Goal: Transaction & Acquisition: Purchase product/service

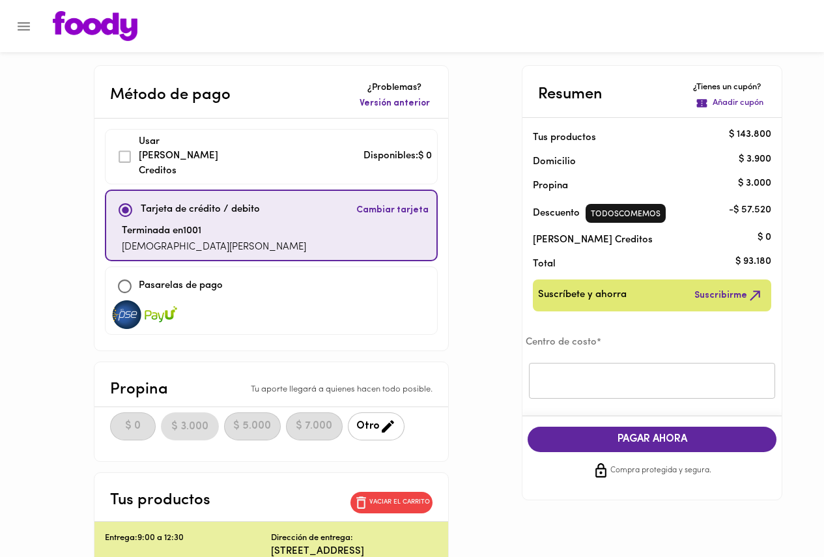
click at [170, 279] on p "Pasarelas de pago" at bounding box center [181, 286] width 84 height 15
checkbox input "false"
checkbox input "true"
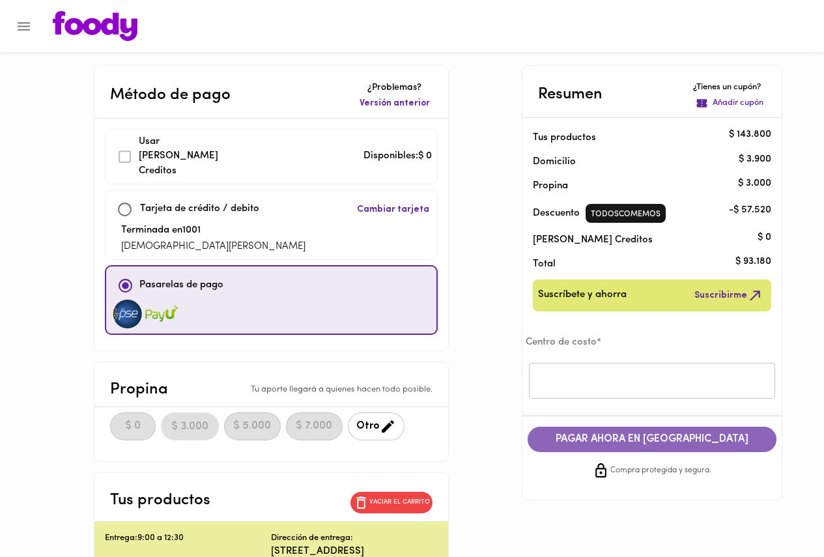
click at [644, 444] on span "PAGAR AHORA EN [GEOGRAPHIC_DATA]" at bounding box center [652, 439] width 223 height 12
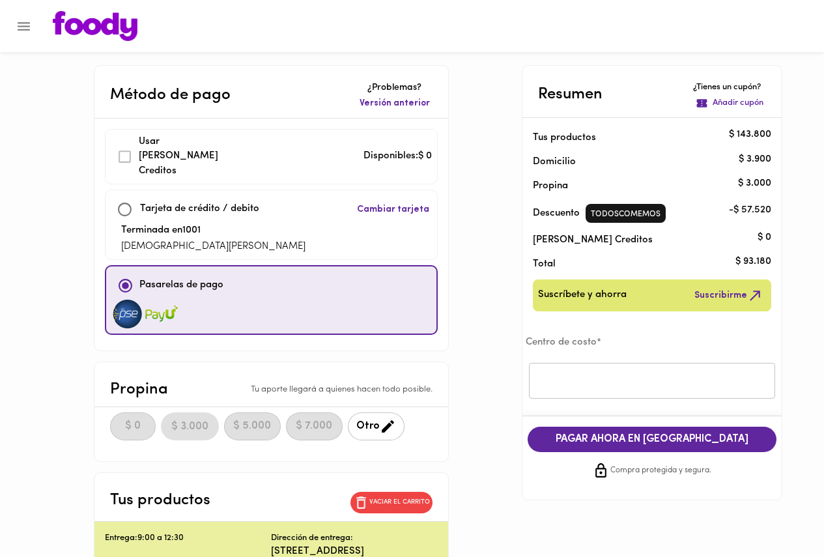
click at [245, 202] on p "Tarjeta de crédito / debito" at bounding box center [199, 209] width 119 height 15
checkbox input "true"
checkbox input "false"
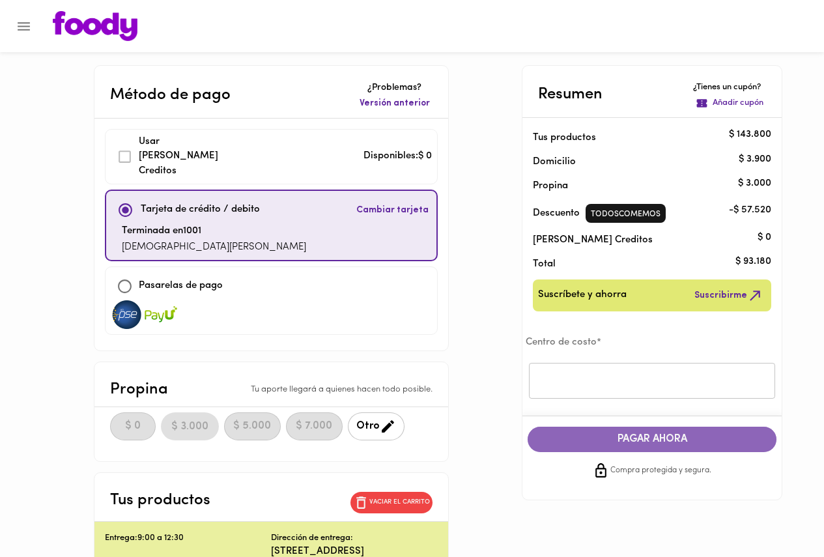
click at [656, 440] on span "PAGAR AHORA" at bounding box center [652, 439] width 223 height 12
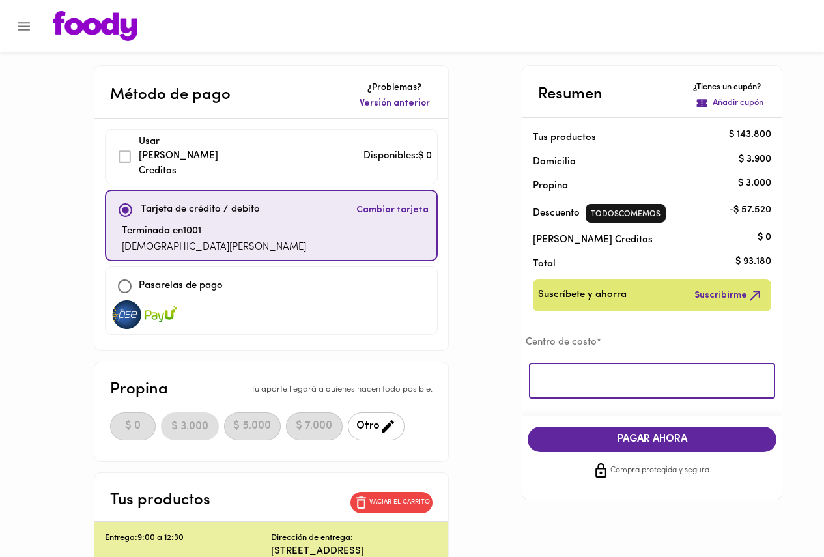
click at [610, 382] on input "text" at bounding box center [652, 381] width 246 height 36
type input "Todos Comemos"
click at [646, 437] on span "PAGAR AHORA" at bounding box center [652, 439] width 223 height 12
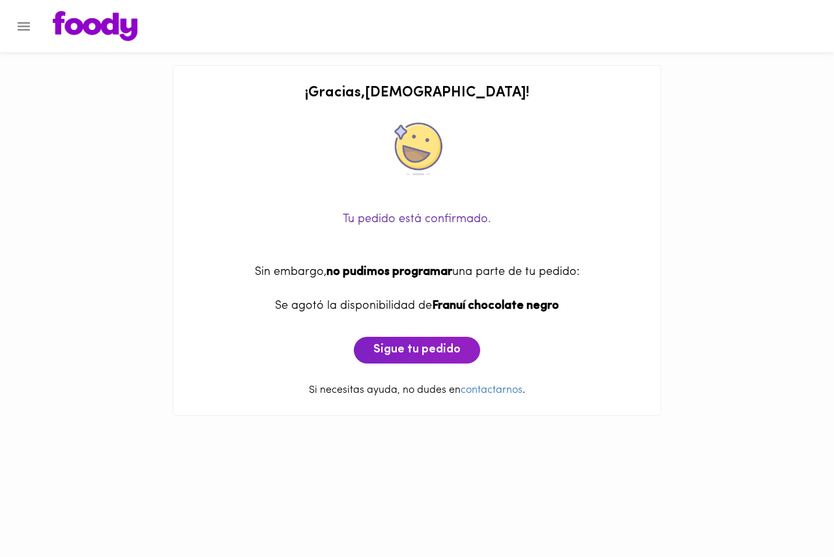
drag, startPoint x: 341, startPoint y: 315, endPoint x: 563, endPoint y: 313, distance: 221.5
click at [562, 313] on div "Tu pedido está confirmado. Sin embargo, no pudimos programar una parte de tu pe…" at bounding box center [416, 273] width 461 height 182
click at [563, 313] on div "Se agotó la disponibilidad de Franuí chocolate negro" at bounding box center [416, 306] width 461 height 17
click at [412, 357] on span "Sigue tu pedido" at bounding box center [416, 350] width 87 height 14
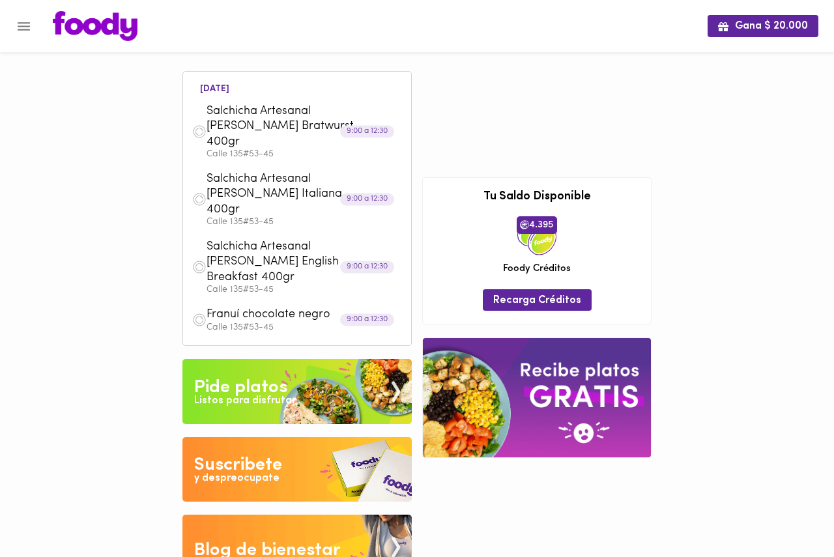
click at [425, 311] on div at bounding box center [537, 317] width 228 height 13
click at [454, 253] on div "4.395 [PERSON_NAME] Créditos" at bounding box center [537, 245] width 208 height 59
click at [98, 24] on img at bounding box center [95, 26] width 85 height 30
click at [18, 30] on icon "Menu" at bounding box center [24, 26] width 12 height 8
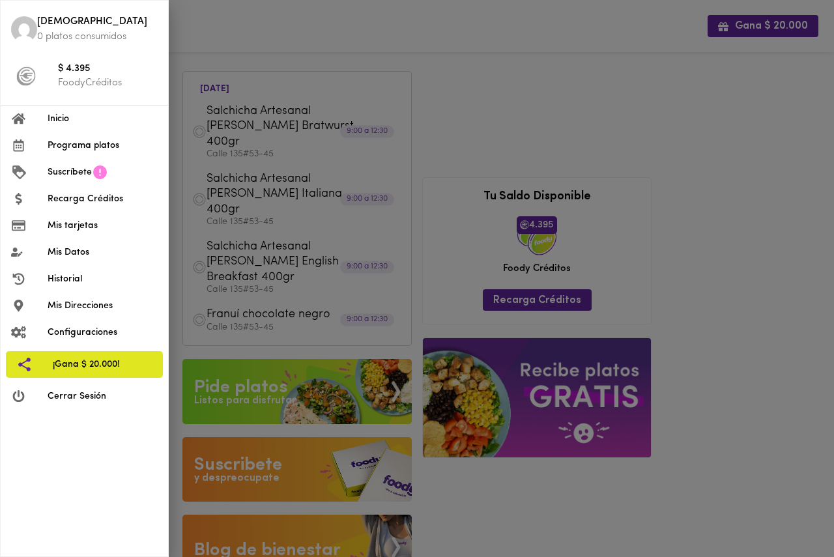
click at [72, 201] on span "Recarga Créditos" at bounding box center [103, 199] width 110 height 14
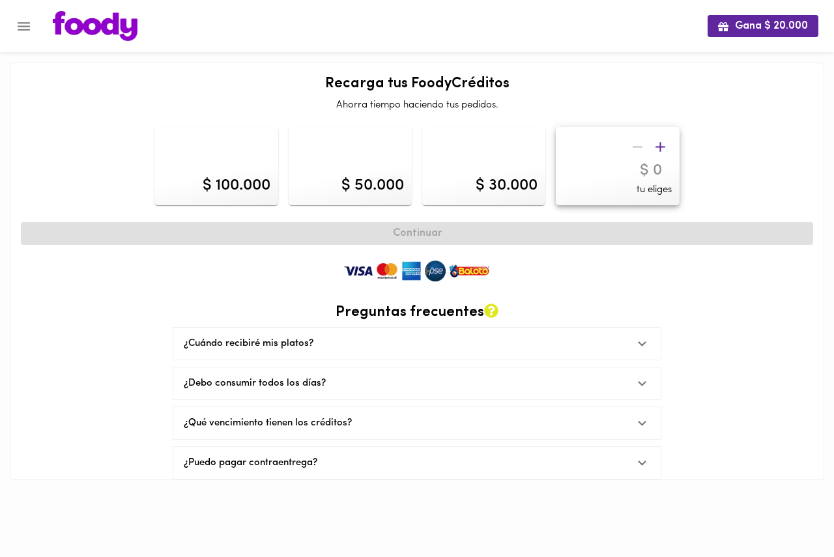
click at [72, 23] on img at bounding box center [95, 26] width 85 height 30
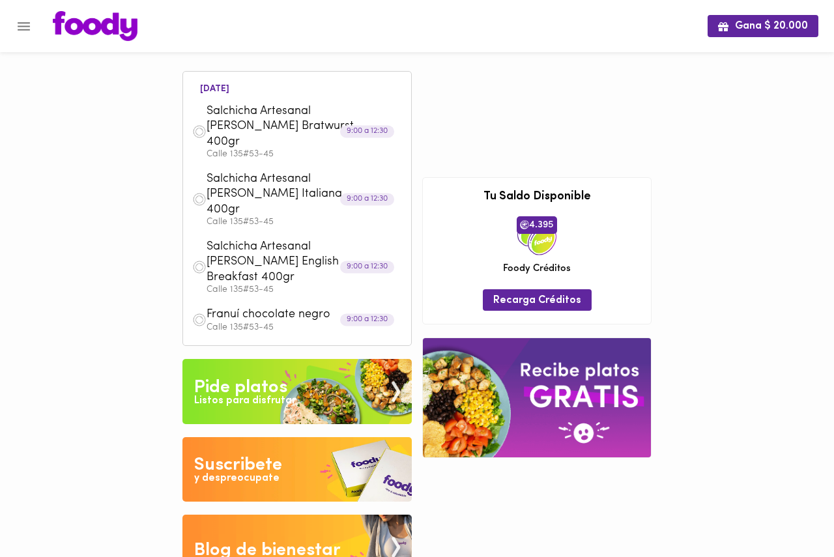
click at [25, 27] on icon "Menu" at bounding box center [24, 26] width 12 height 8
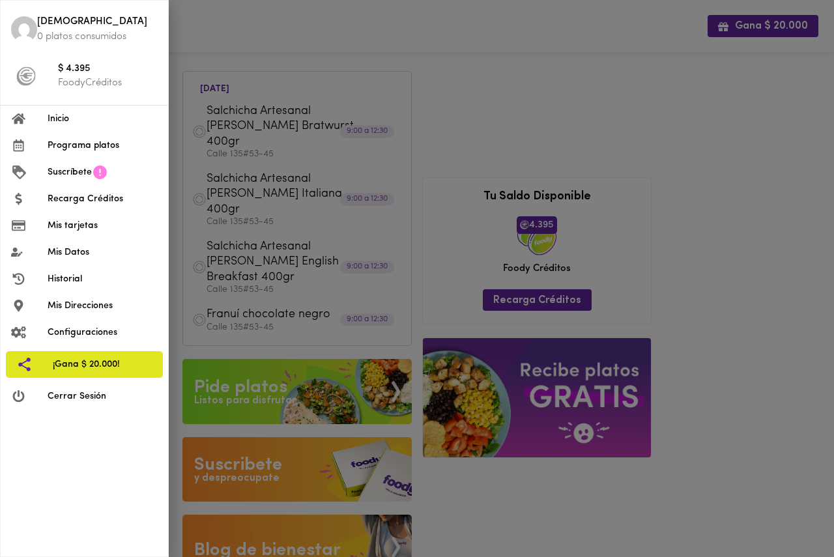
click at [57, 114] on span "Inicio" at bounding box center [103, 119] width 110 height 14
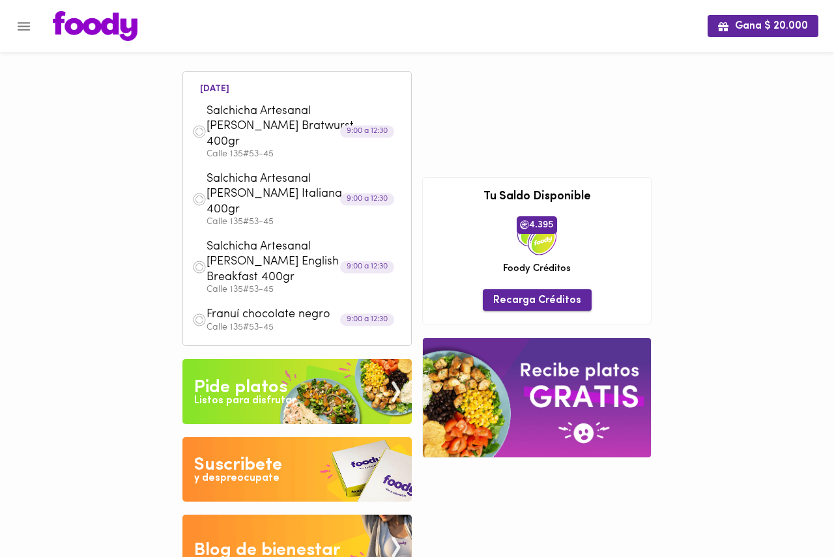
click at [523, 295] on span "Recarga Créditos" at bounding box center [537, 301] width 88 height 12
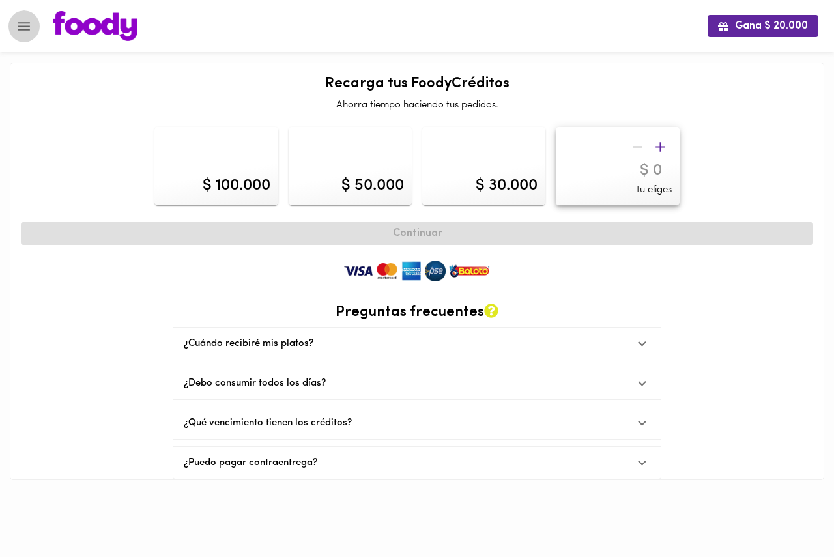
click at [26, 23] on icon "Menu" at bounding box center [24, 26] width 12 height 8
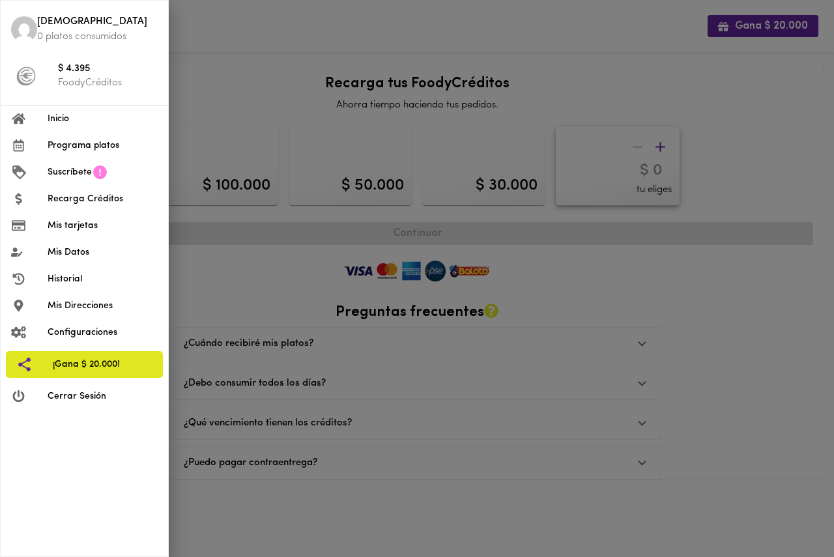
click at [57, 120] on span "Inicio" at bounding box center [103, 119] width 110 height 14
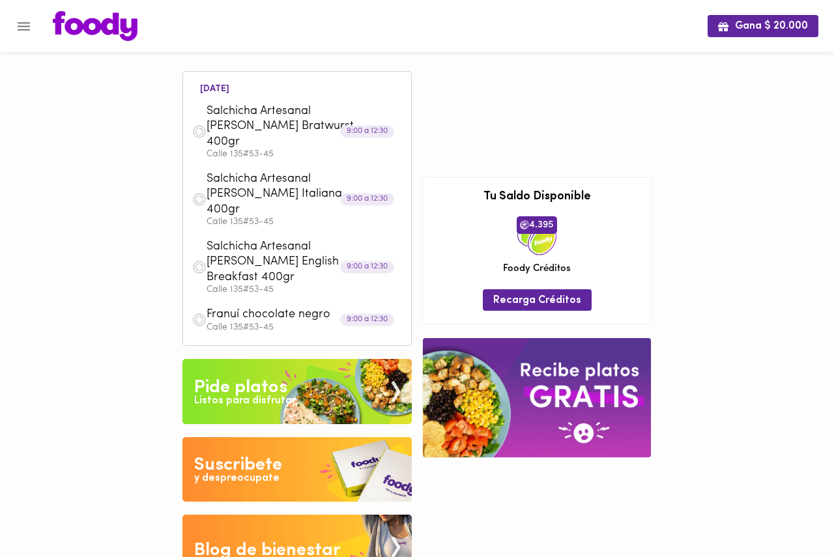
click at [271, 375] on div "Pide platos" at bounding box center [240, 388] width 93 height 26
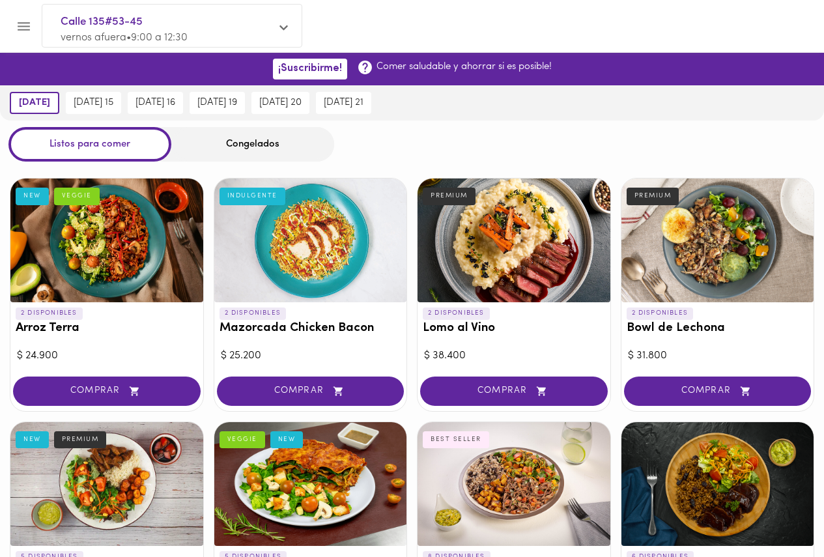
click at [246, 151] on div "Congelados" at bounding box center [252, 144] width 163 height 35
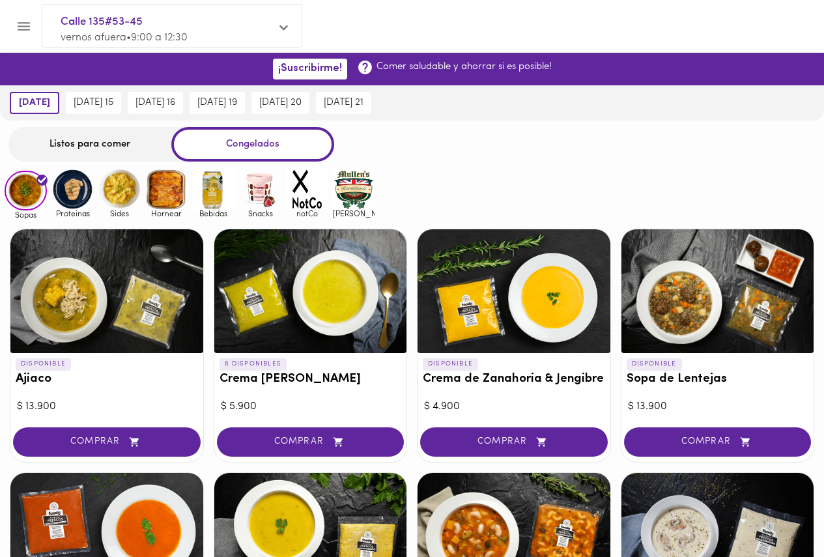
click at [251, 199] on img at bounding box center [260, 189] width 42 height 42
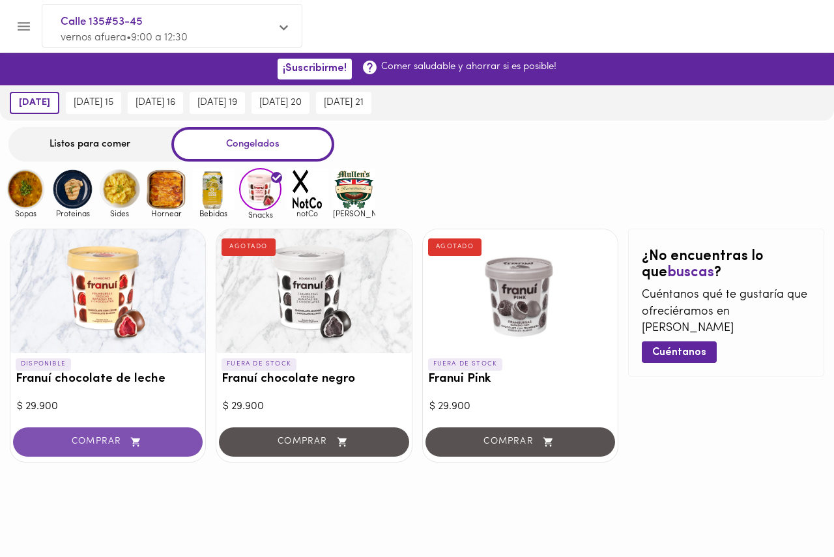
click at [98, 448] on button "COMPRAR" at bounding box center [108, 441] width 190 height 29
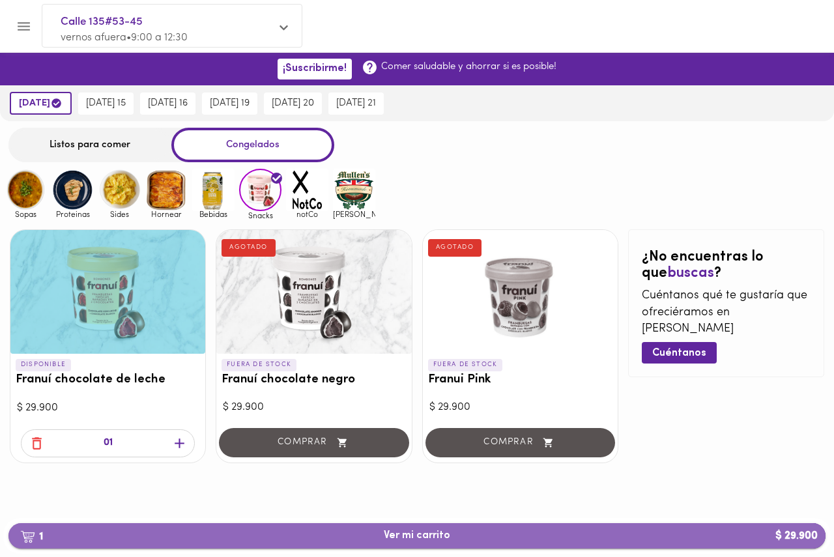
click at [437, 532] on span "1 Ver mi carrito $ 29.900" at bounding box center [417, 536] width 66 height 12
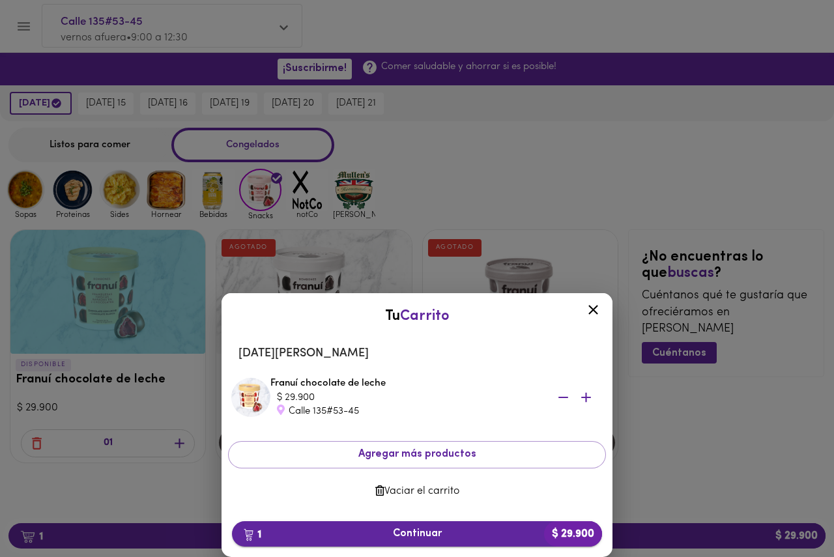
click at [440, 526] on button "1 Continuar $ 29.900" at bounding box center [417, 533] width 370 height 25
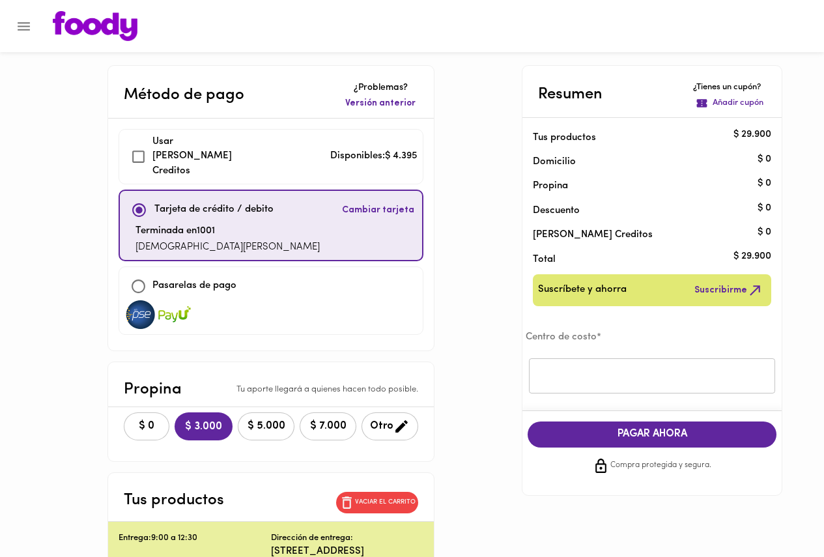
checkbox input "true"
click at [738, 107] on p "Añadir cupón" at bounding box center [738, 103] width 51 height 12
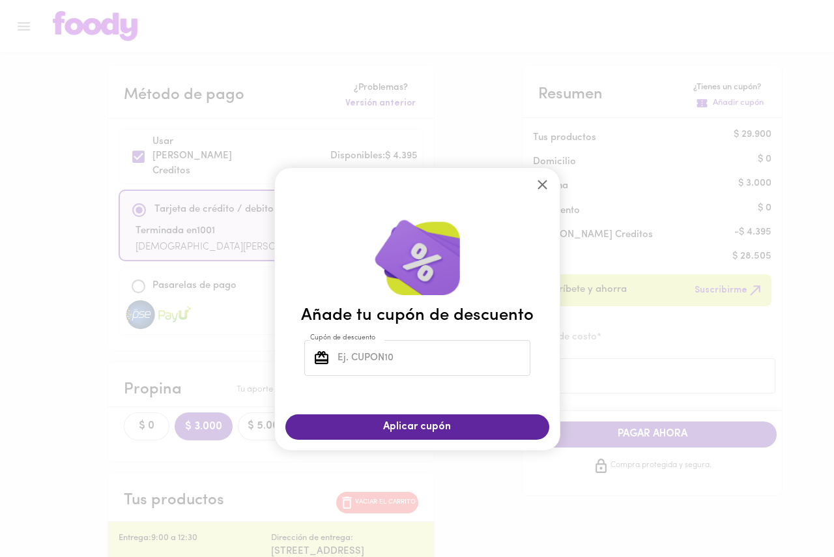
click at [407, 354] on input "Cupón de descuento" at bounding box center [432, 358] width 195 height 36
type input "TODOSCOMEMOS"
click at [403, 427] on span "Aplicar cupón" at bounding box center [417, 427] width 238 height 12
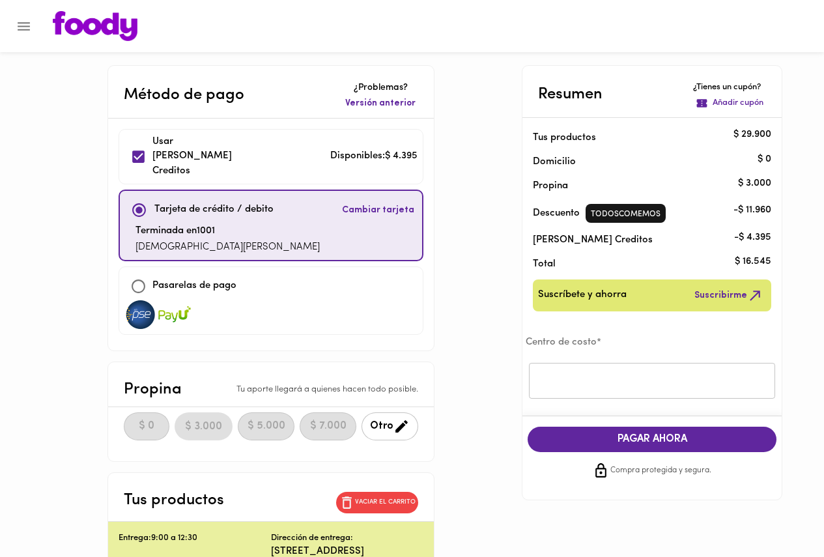
click at [668, 326] on div "Resumen ¿Tienes un cupón? Añadir cupón Tus productos $ 29.900 Domicilio $ 0 Pro…" at bounding box center [652, 282] width 261 height 435
click at [753, 265] on p "$ 16.545" at bounding box center [753, 262] width 36 height 14
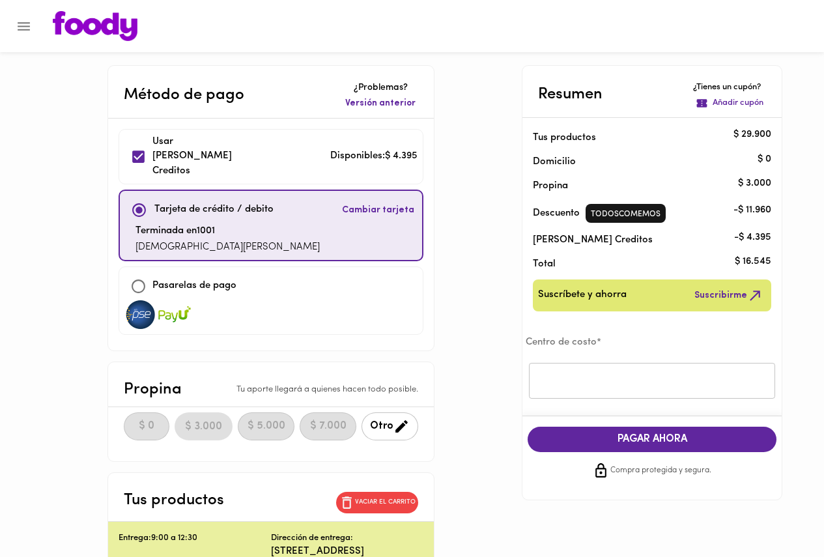
click at [476, 281] on div "Método de pago ¿Problemas? Versión anterior Usar [PERSON_NAME] Creditos Disponi…" at bounding box center [412, 369] width 762 height 608
click at [29, 23] on icon "Menu" at bounding box center [24, 26] width 16 height 16
